Goal: Transaction & Acquisition: Purchase product/service

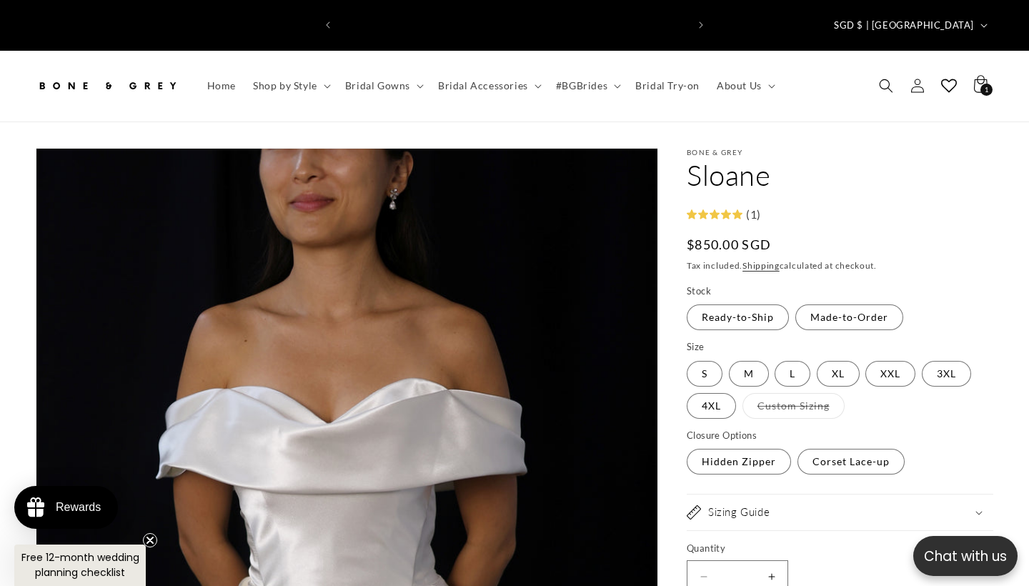
scroll to position [0, 347]
click at [884, 79] on use "Search" at bounding box center [886, 86] width 14 height 14
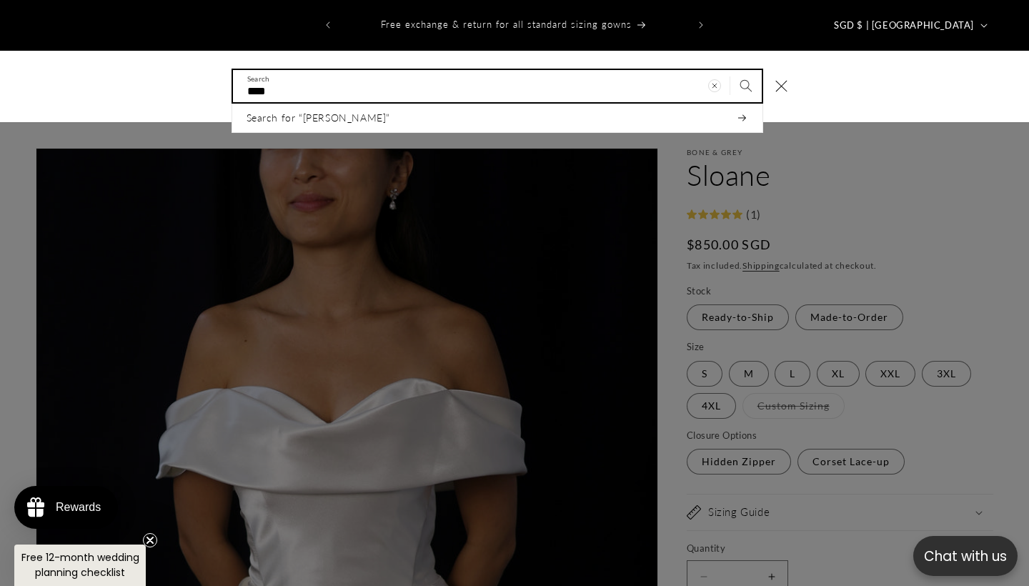
type input "****"
click at [745, 70] on button "Search" at bounding box center [745, 85] width 31 height 31
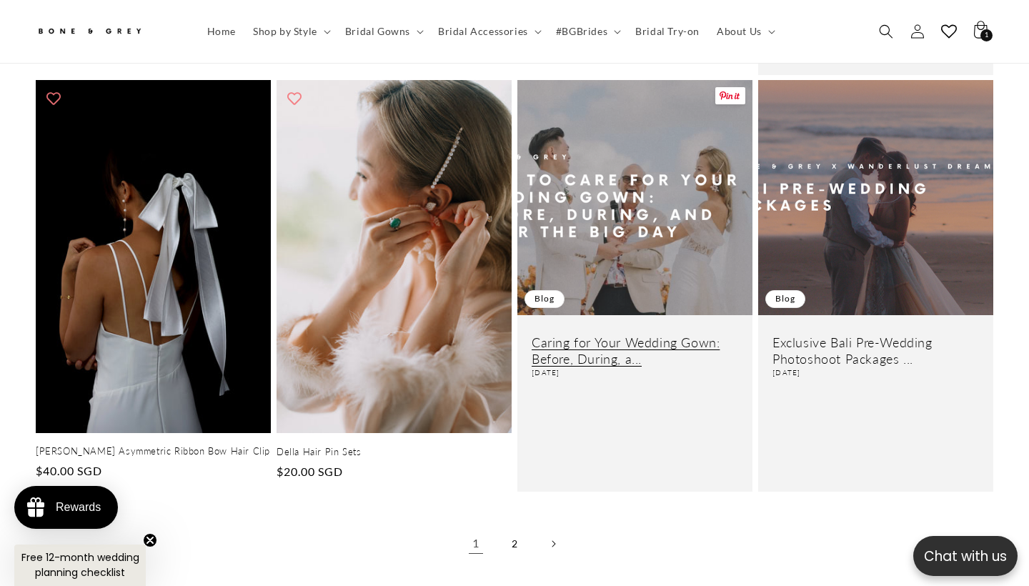
scroll to position [2428, 0]
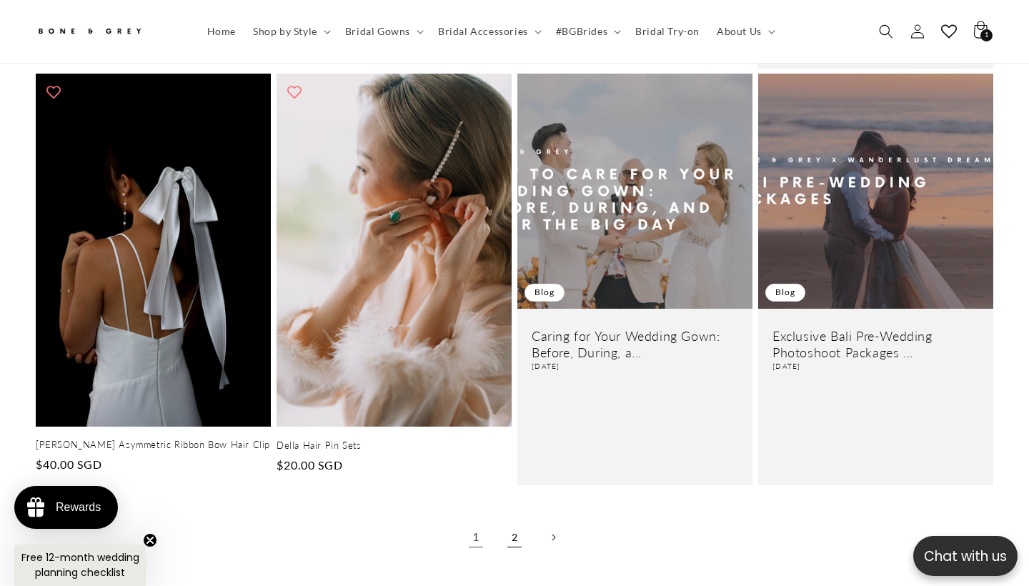
click at [518, 522] on link "2" at bounding box center [514, 537] width 31 height 31
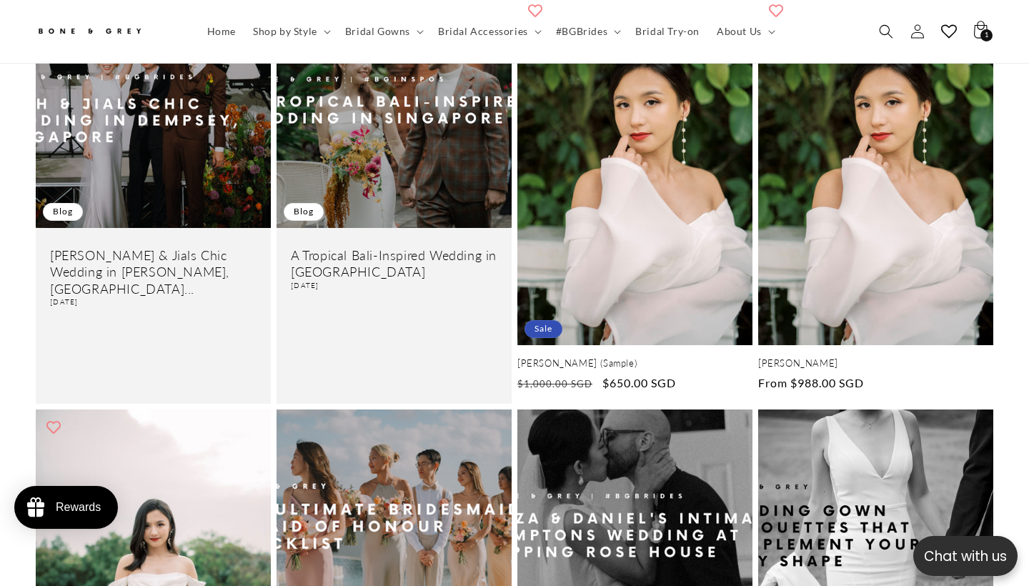
scroll to position [402, 0]
